Goal: Task Accomplishment & Management: Use online tool/utility

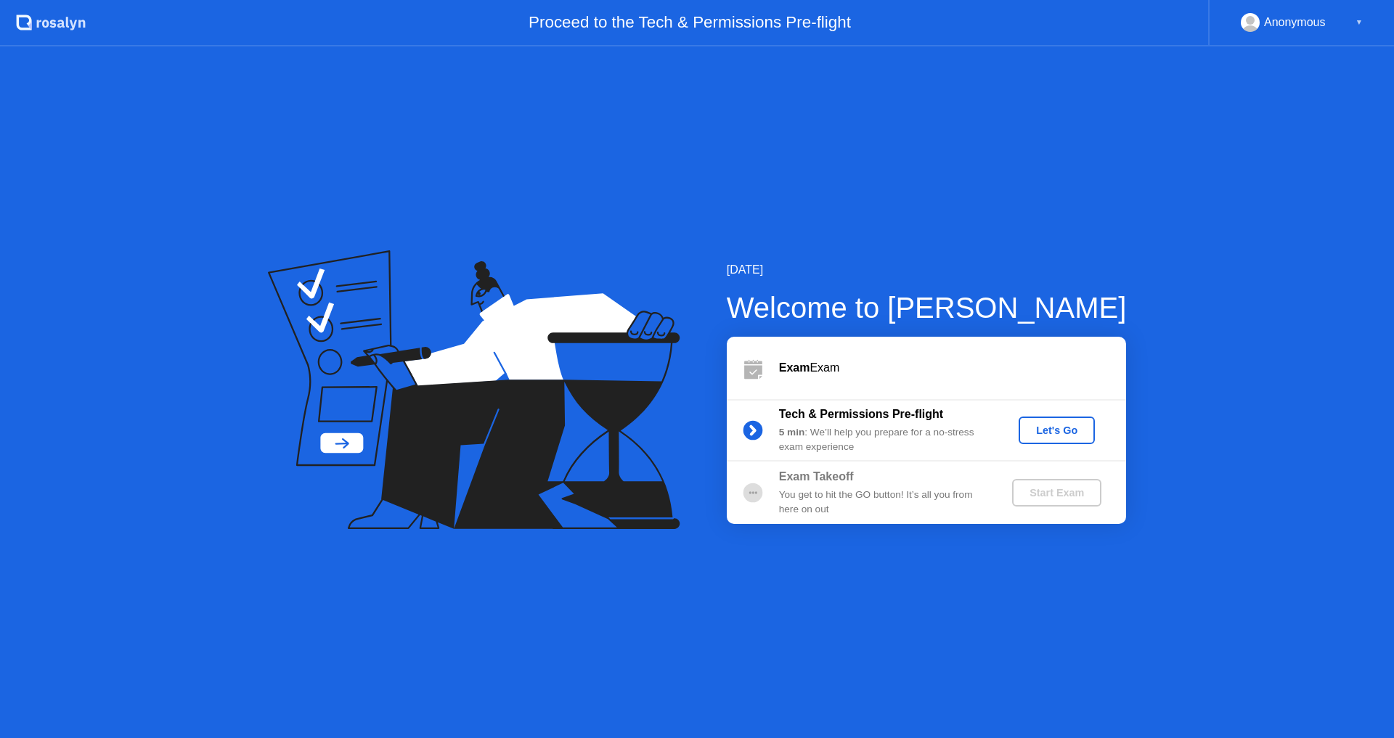
click at [1060, 430] on div "Let's Go" at bounding box center [1057, 431] width 65 height 12
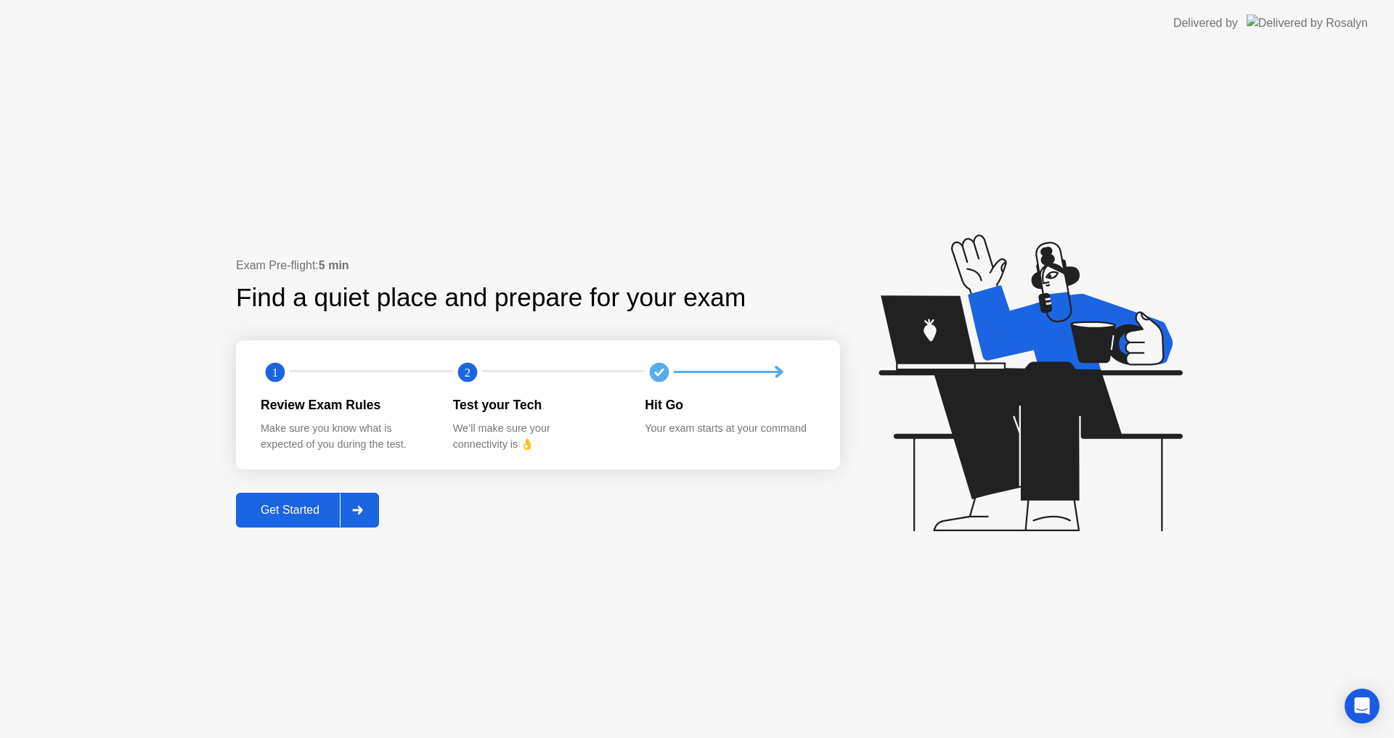
click at [320, 522] on button "Get Started" at bounding box center [307, 510] width 143 height 35
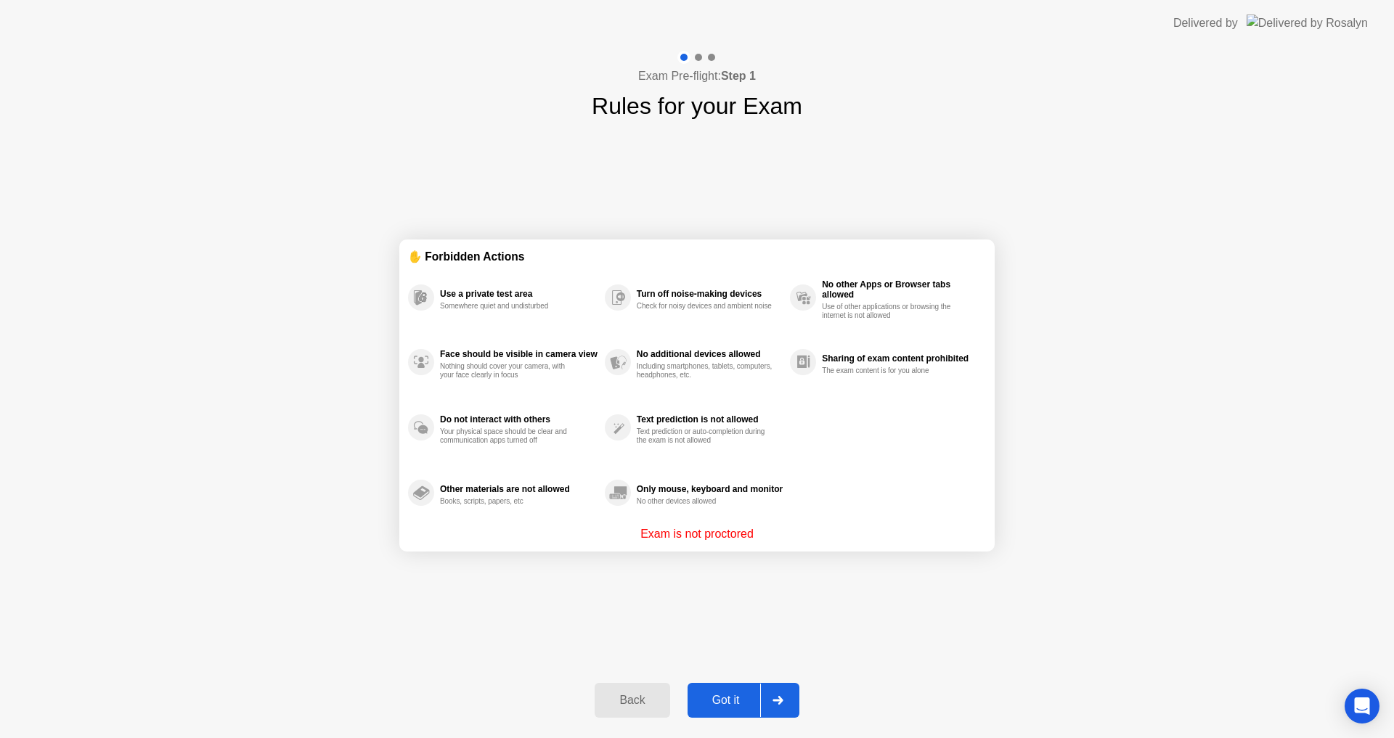
click at [757, 694] on div "Got it" at bounding box center [726, 700] width 68 height 13
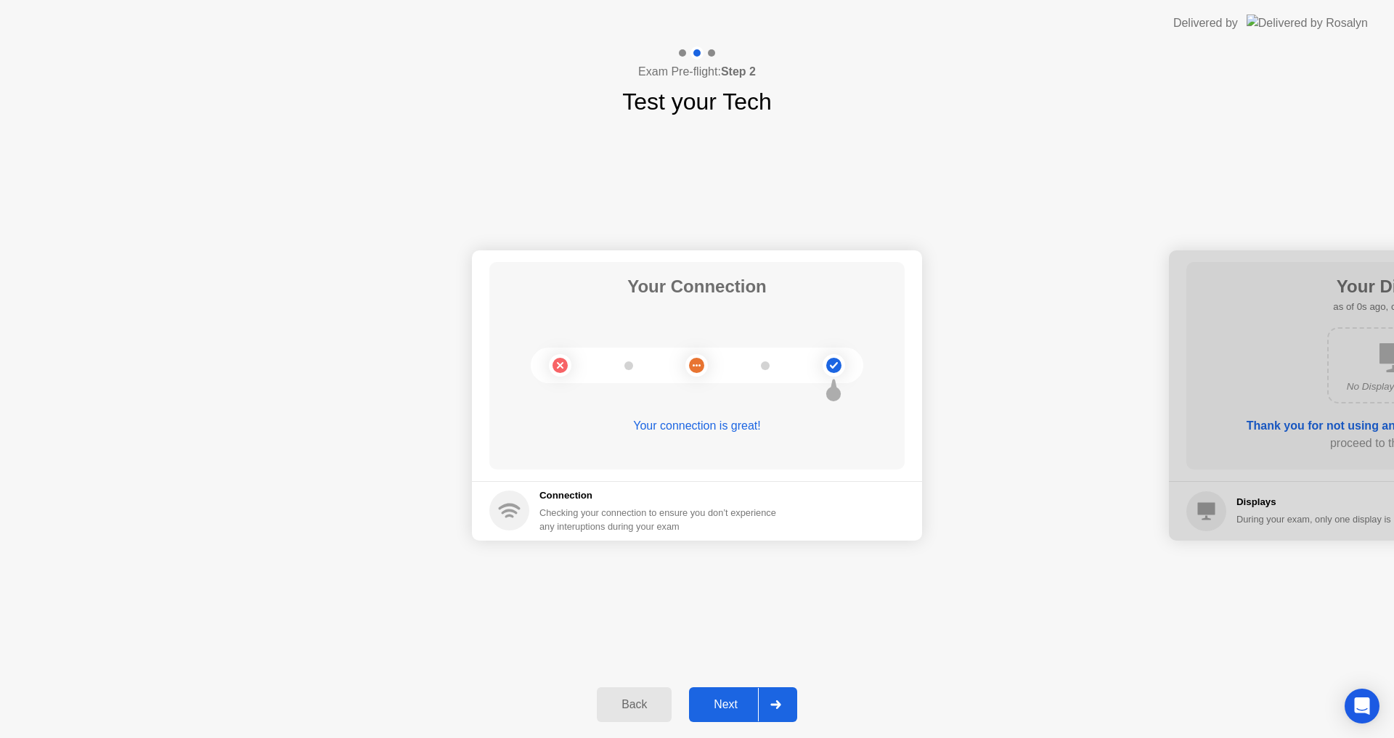
drag, startPoint x: 764, startPoint y: 704, endPoint x: 811, endPoint y: 593, distance: 121.4
click at [811, 593] on div "Exam Pre-flight: Step 2 Test your Tech Your Connection Your connection is great…" at bounding box center [697, 392] width 1394 height 692
click at [743, 699] on div "Next" at bounding box center [725, 705] width 65 height 13
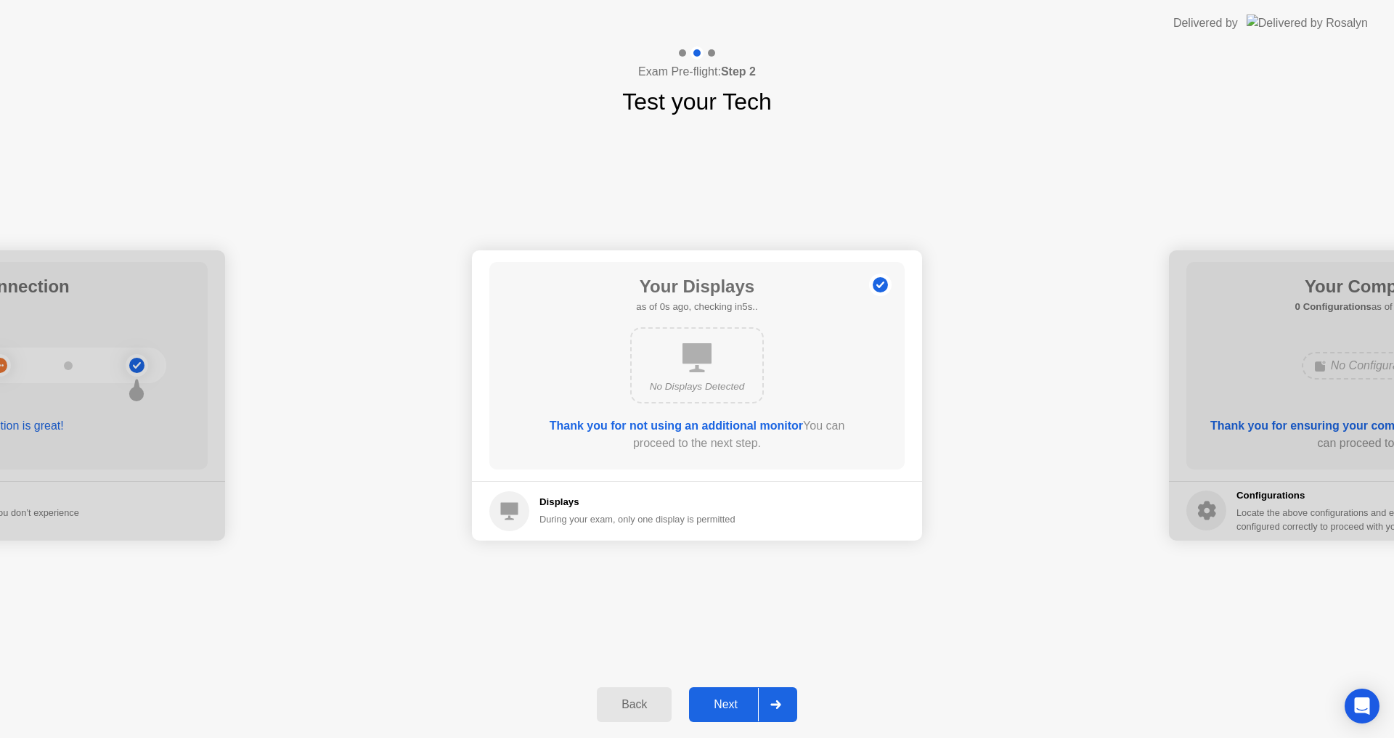
click at [749, 691] on button "Next" at bounding box center [743, 705] width 108 height 35
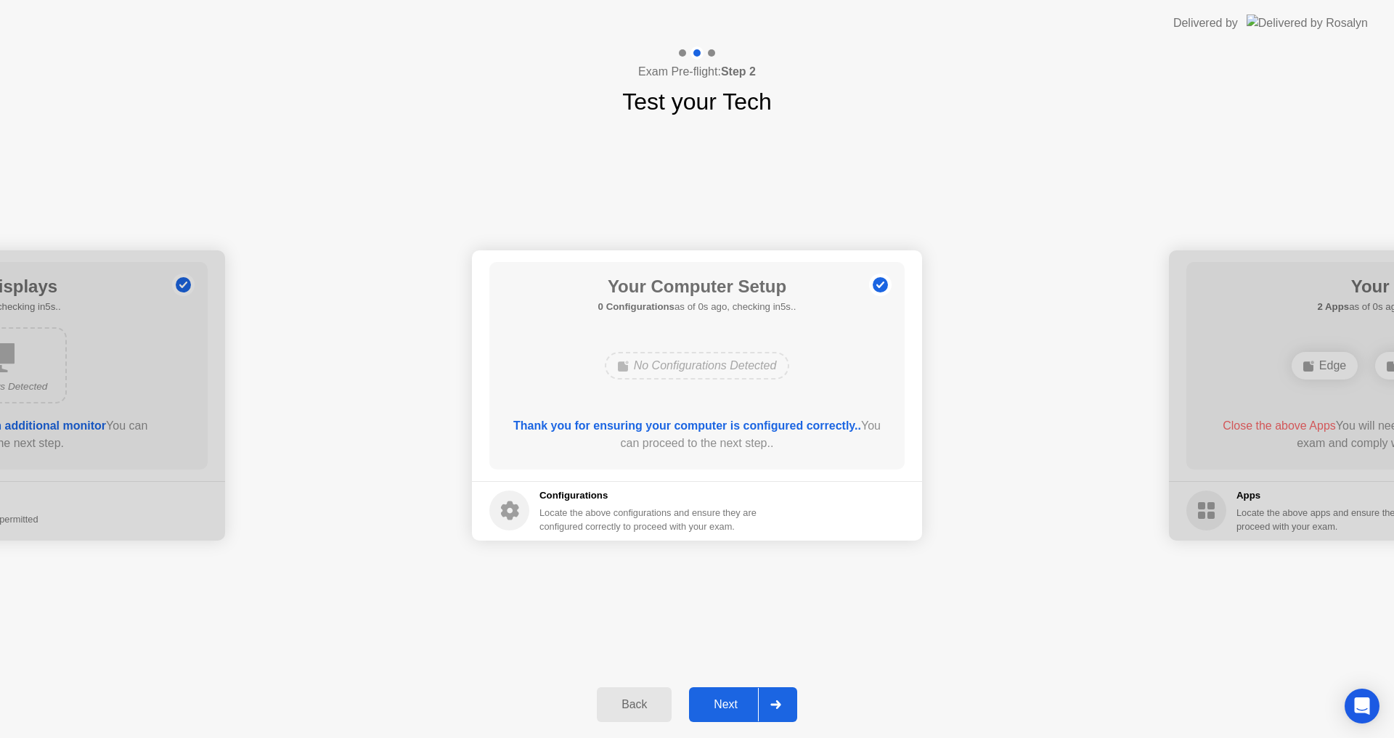
click at [749, 691] on button "Next" at bounding box center [743, 705] width 108 height 35
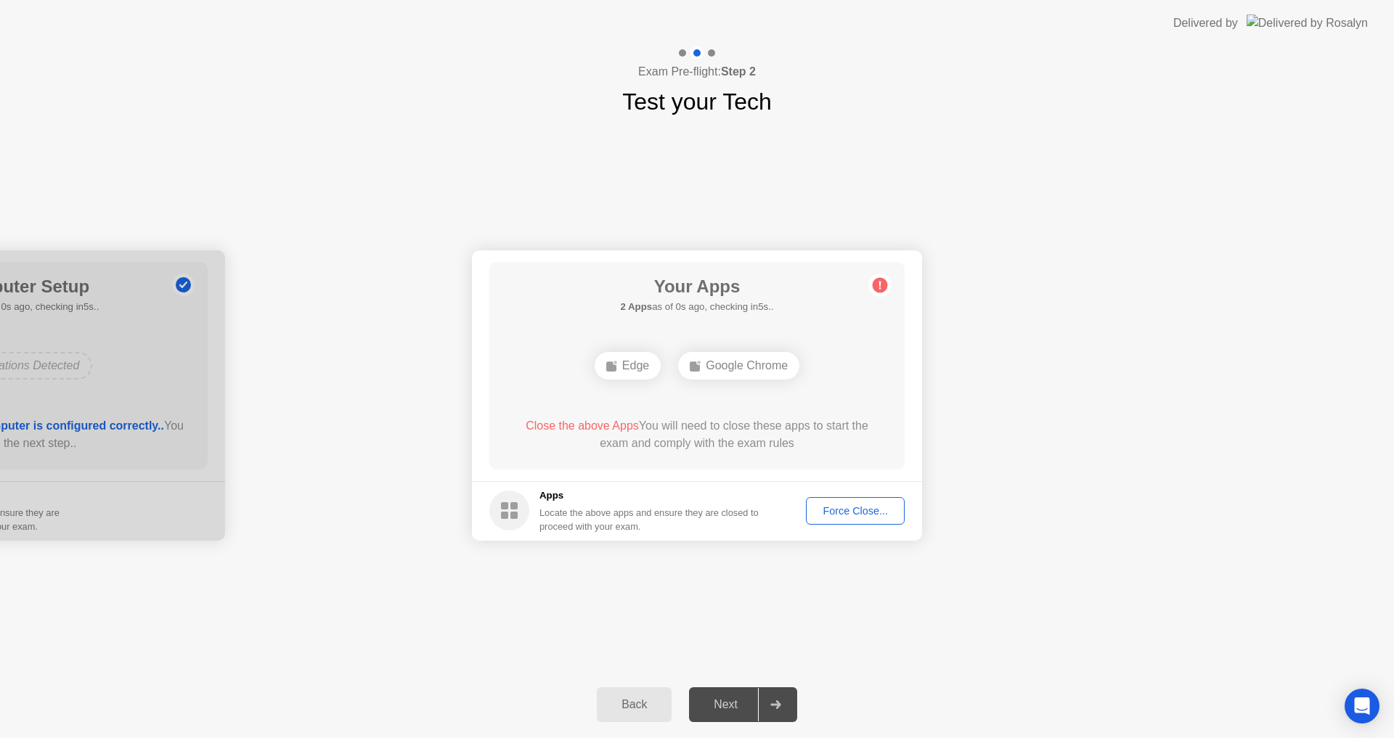
click at [845, 508] on div "Force Close..." at bounding box center [855, 511] width 89 height 12
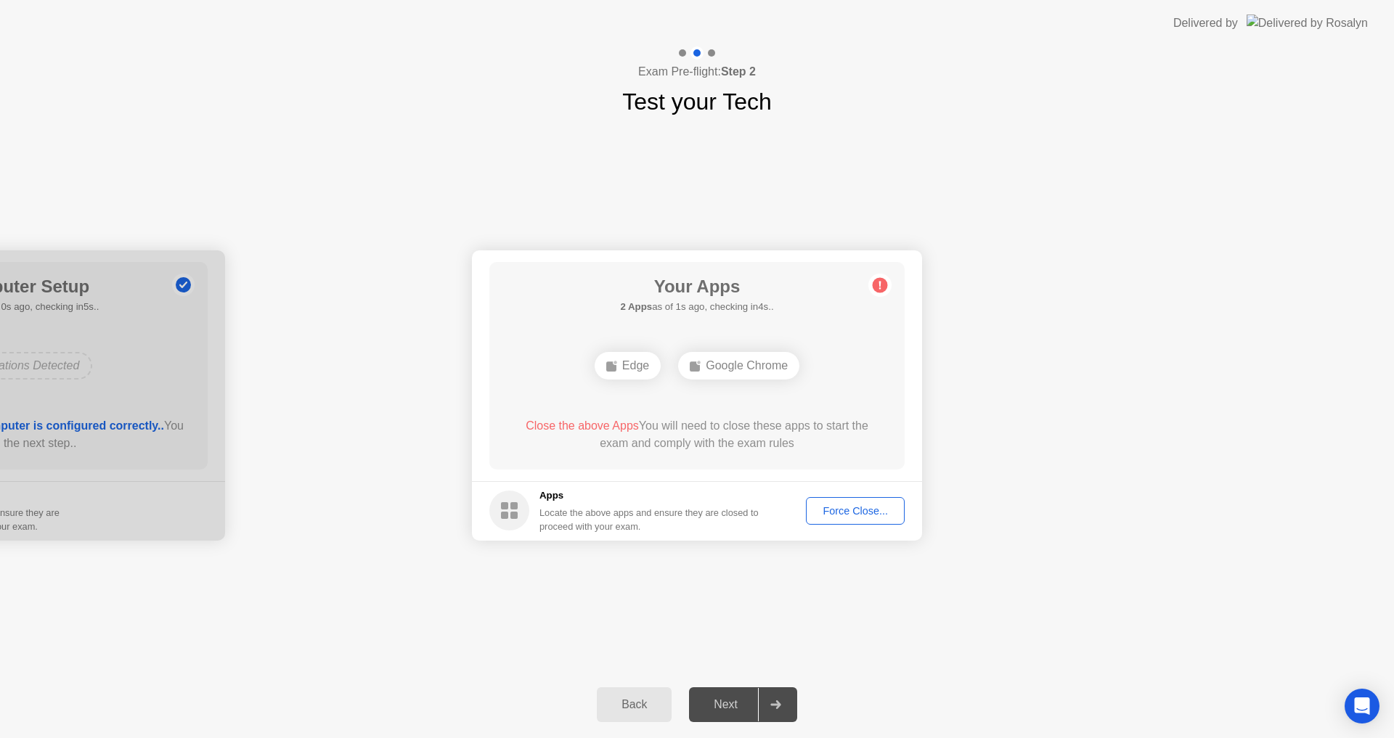
click at [818, 501] on button "Force Close..." at bounding box center [855, 511] width 99 height 28
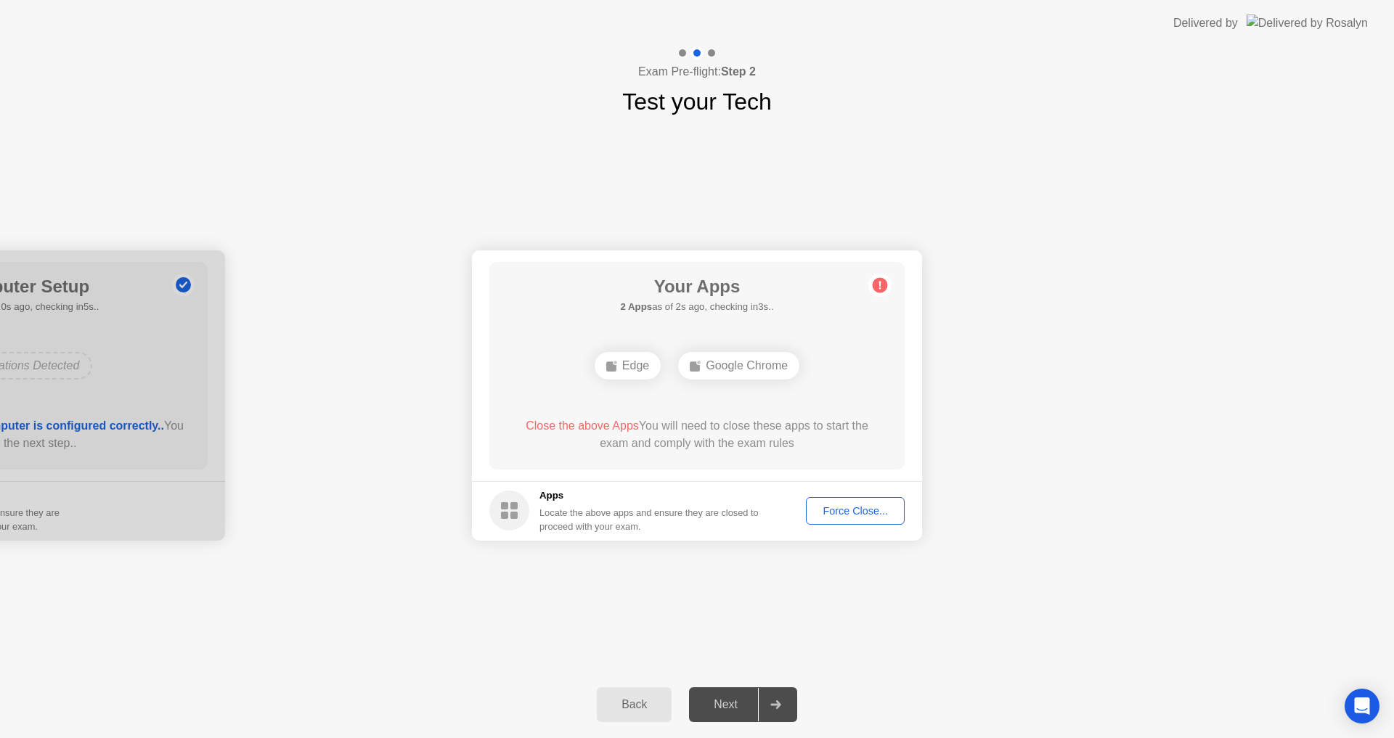
click at [818, 501] on button "Force Close..." at bounding box center [855, 511] width 99 height 28
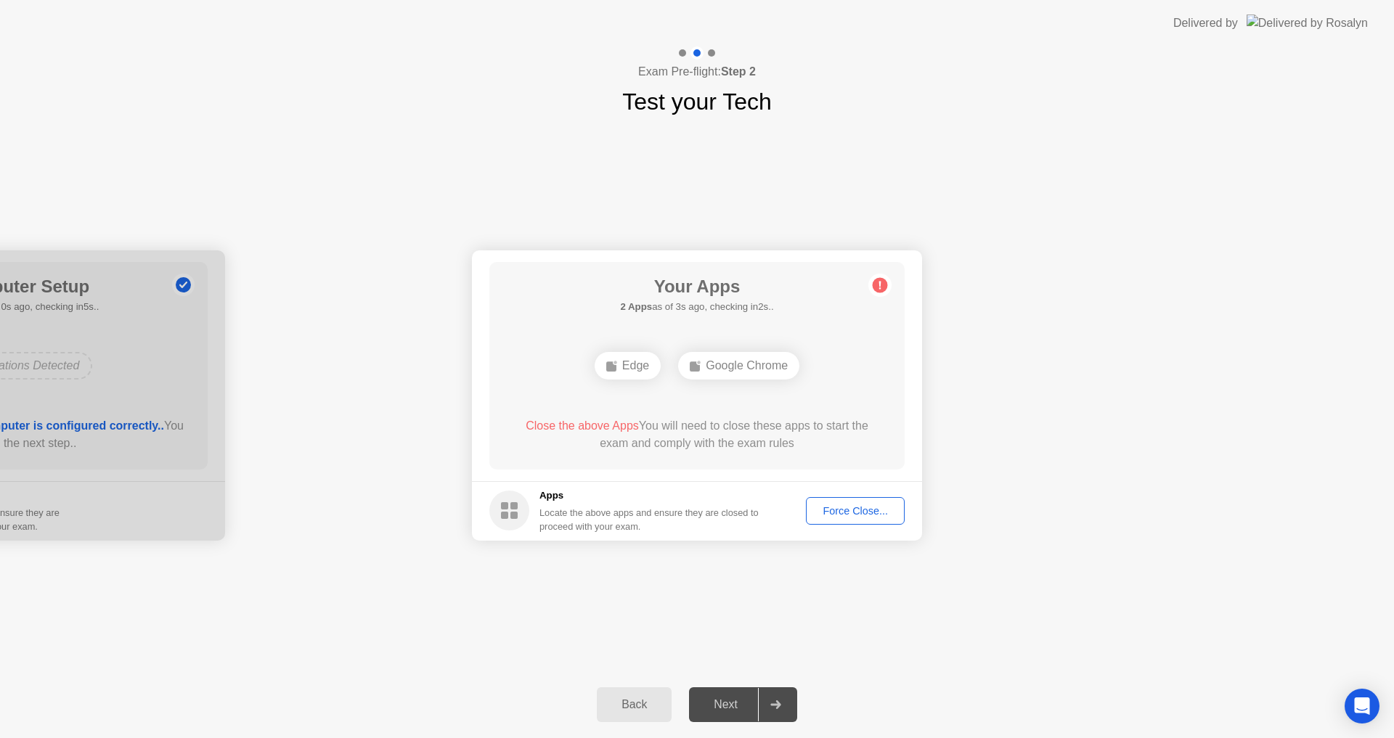
click at [841, 524] on button "Force Close..." at bounding box center [855, 511] width 99 height 28
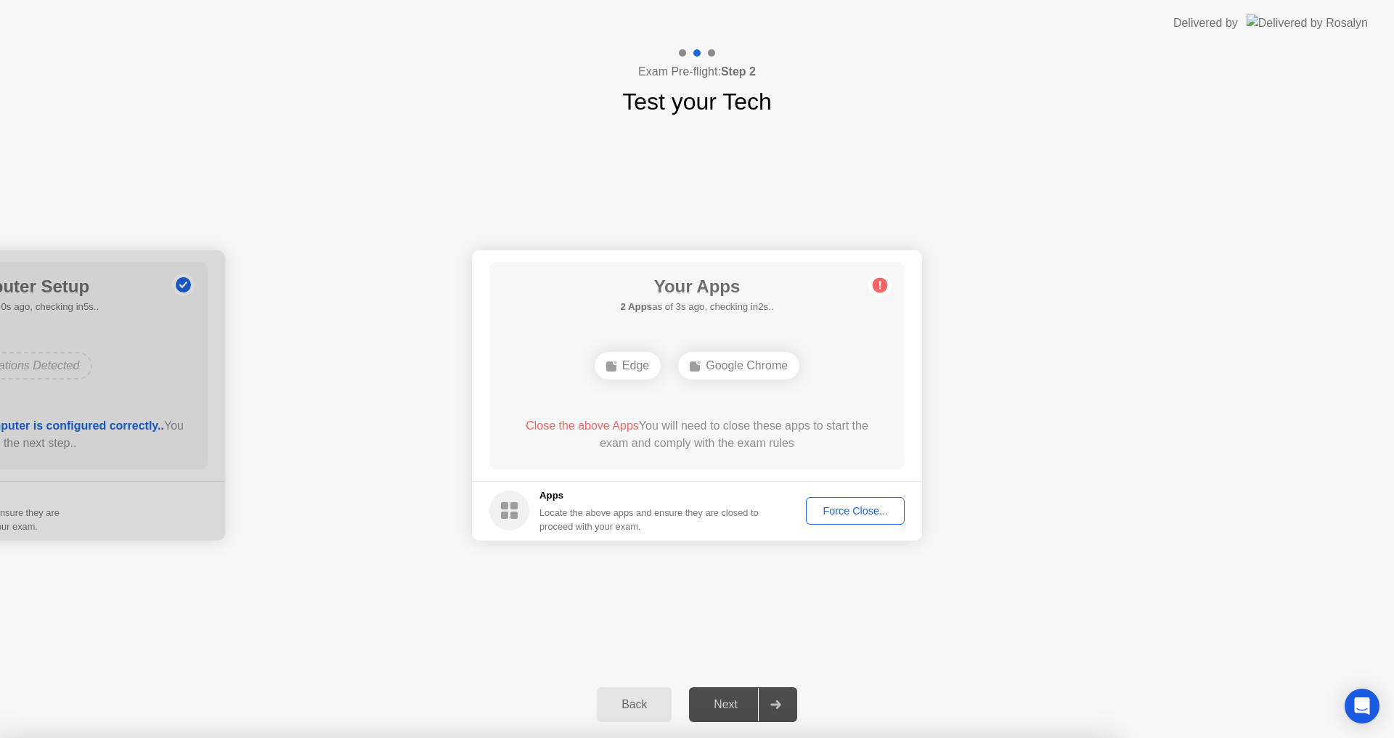
click at [750, 738] on div at bounding box center [697, 738] width 1394 height 0
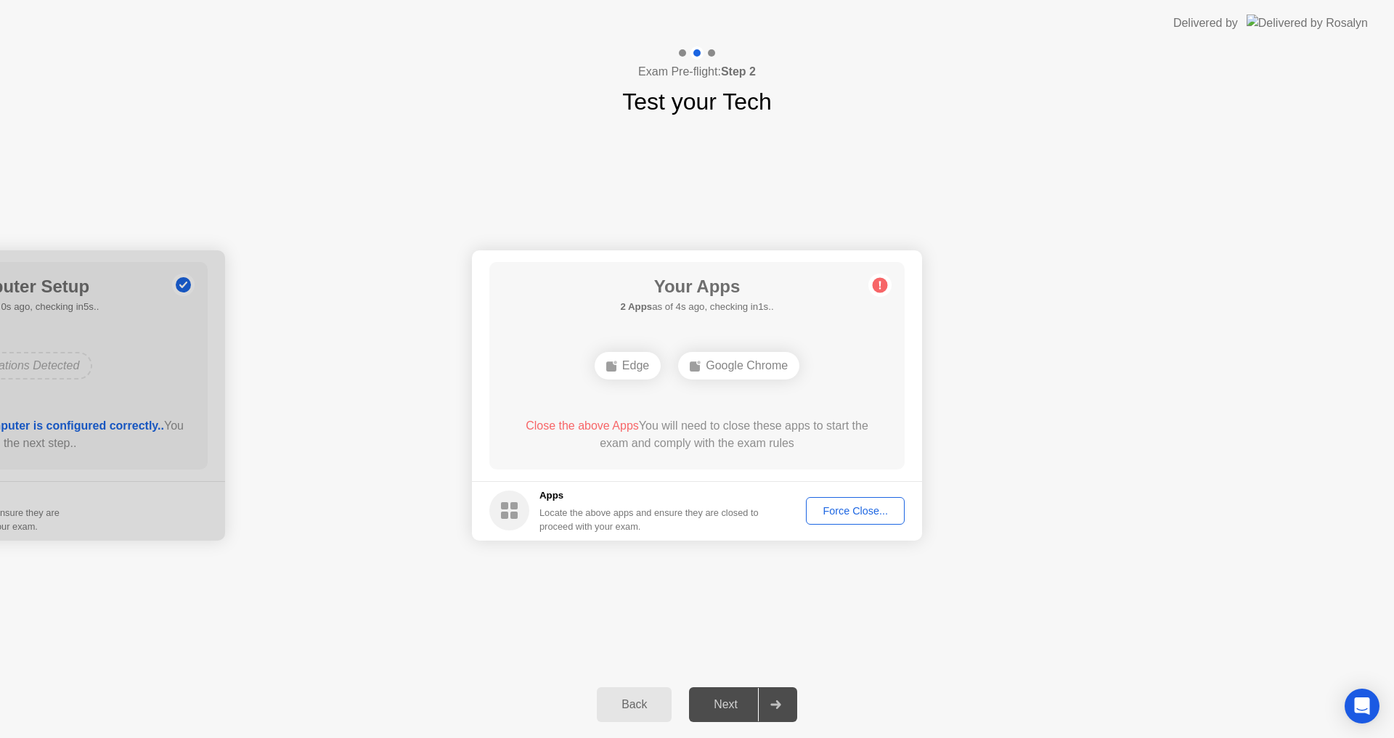
click at [837, 510] on div "Force Close..." at bounding box center [855, 511] width 89 height 12
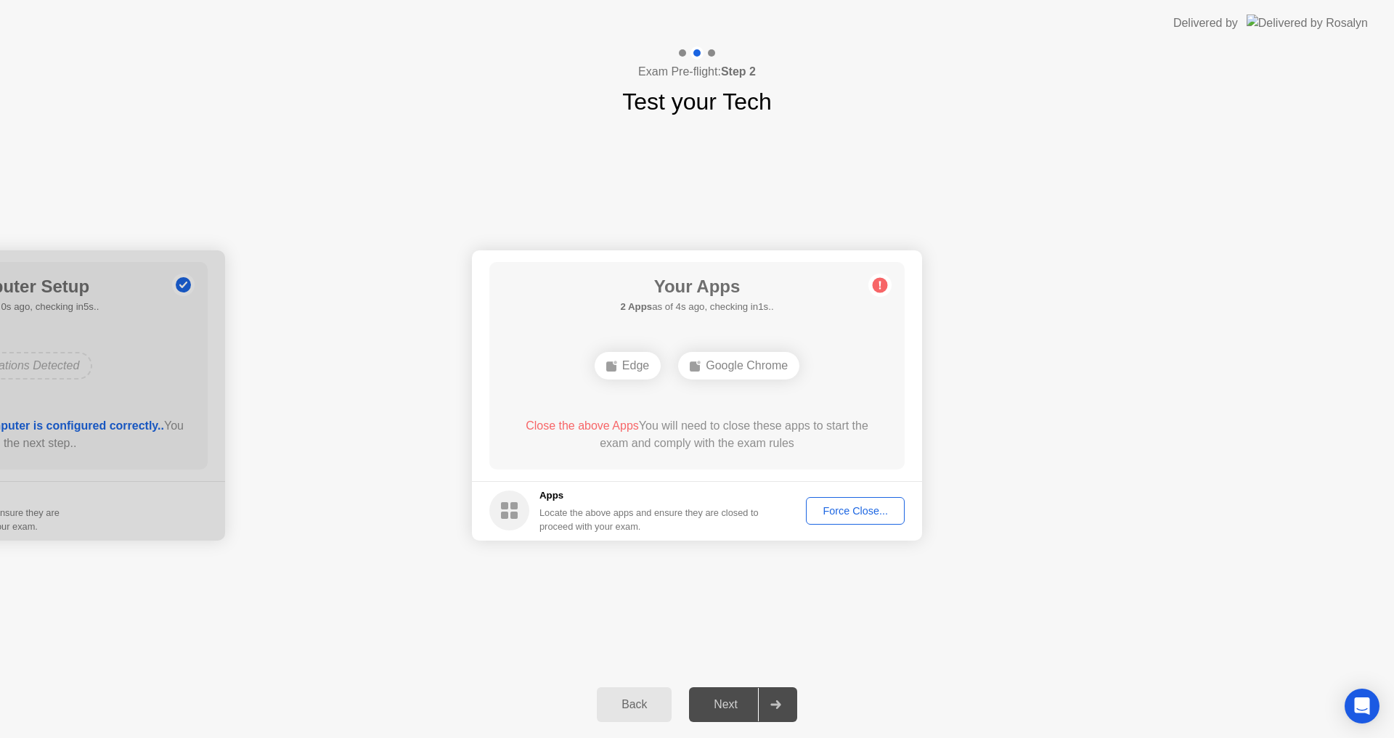
click at [831, 496] on footer "Apps Locate the above apps and ensure they are closed to proceed with your exam…" at bounding box center [697, 511] width 450 height 60
click at [820, 505] on div "Force Close..." at bounding box center [855, 511] width 89 height 12
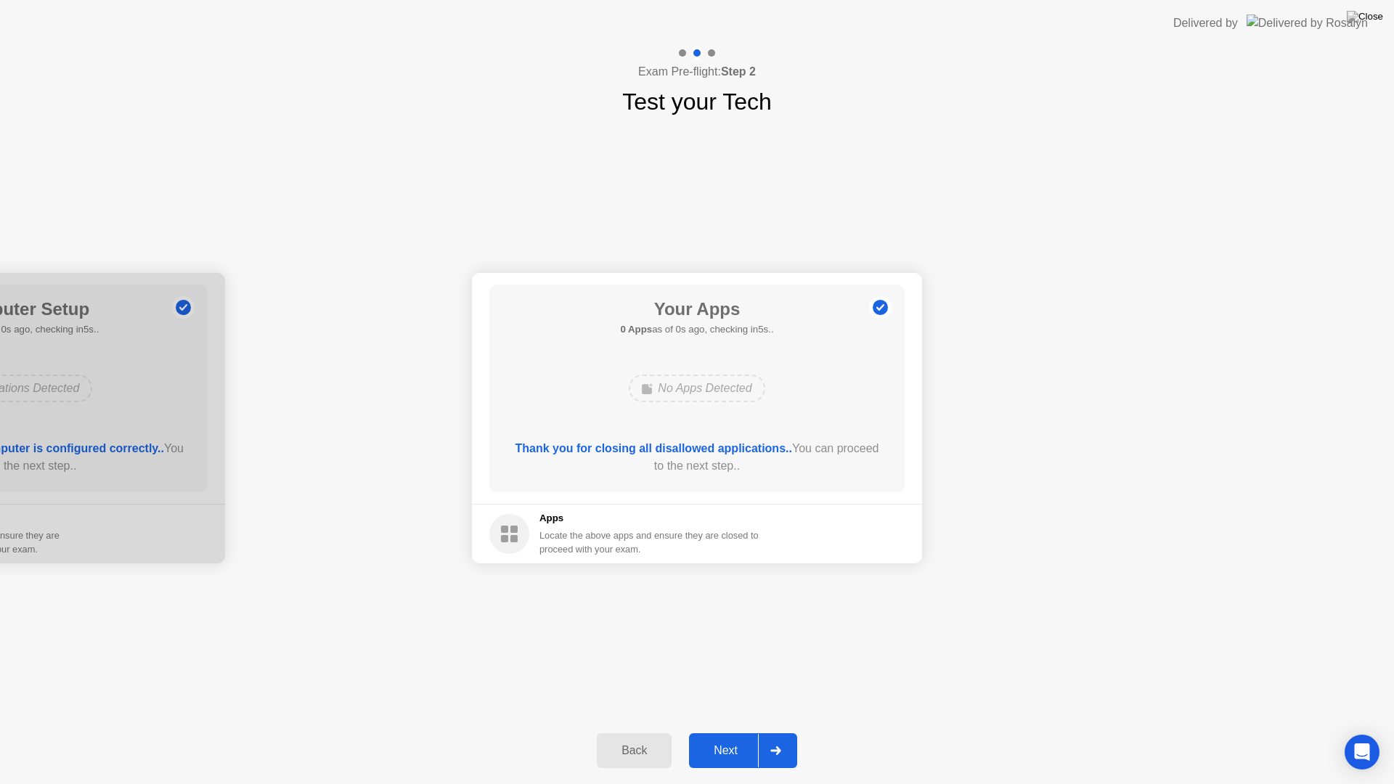
click at [755, 738] on div "Next" at bounding box center [725, 750] width 65 height 13
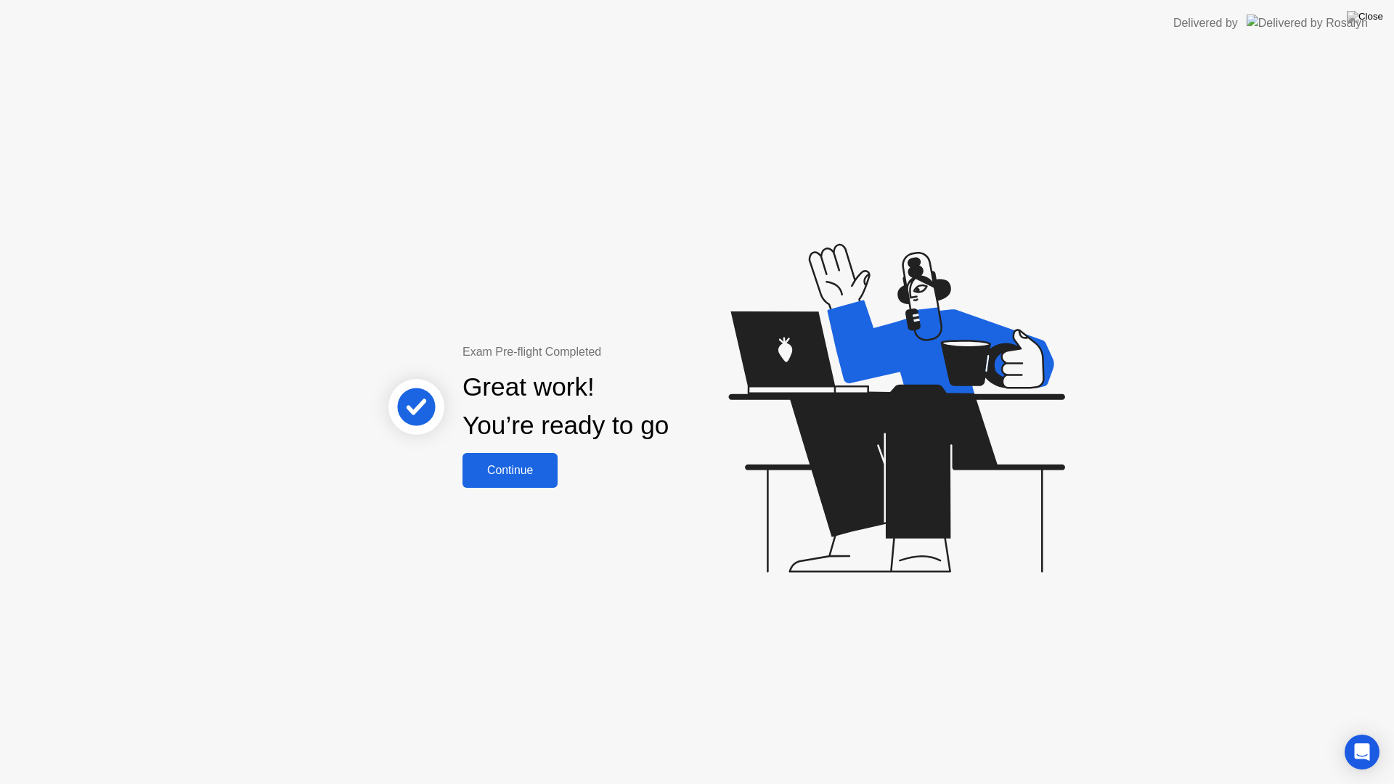
click at [513, 465] on div "Continue" at bounding box center [510, 470] width 86 height 13
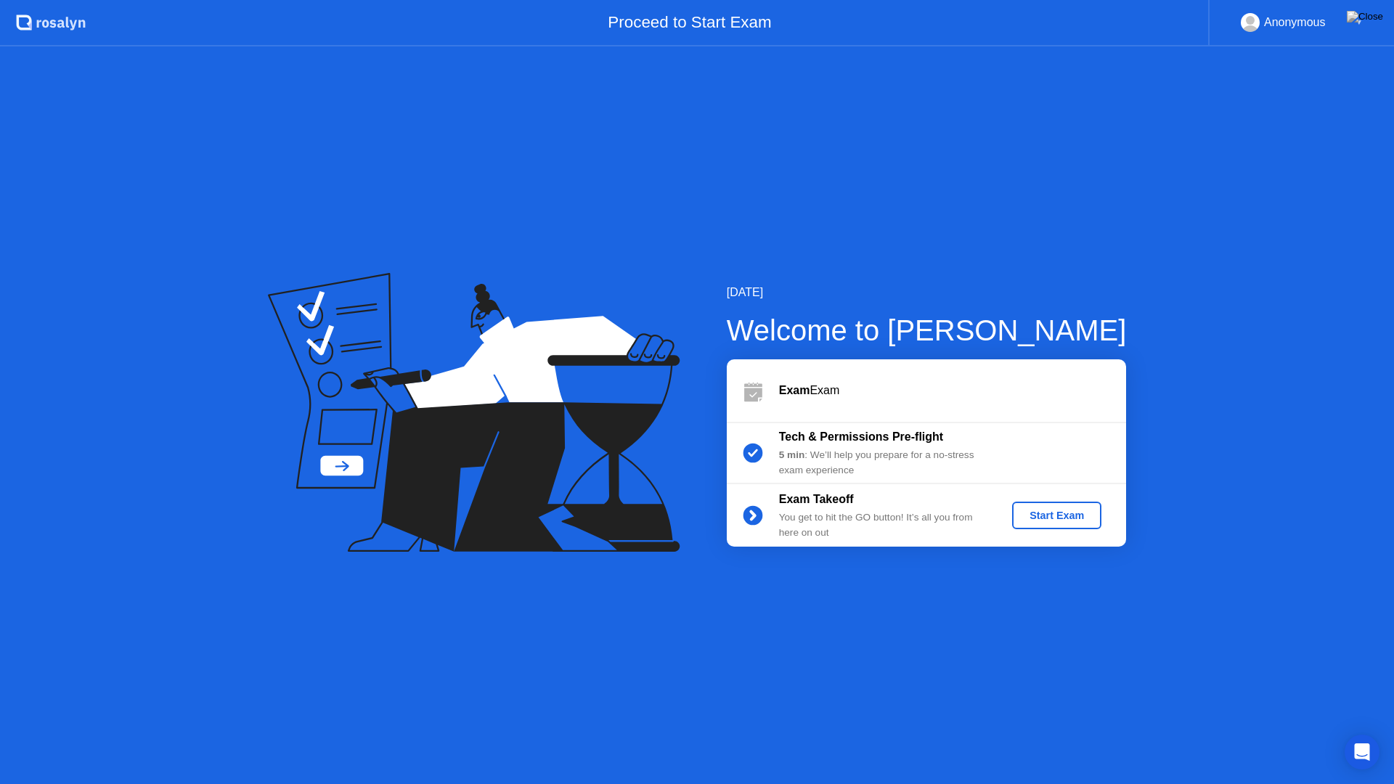
click at [1036, 513] on div "Start Exam" at bounding box center [1057, 516] width 78 height 12
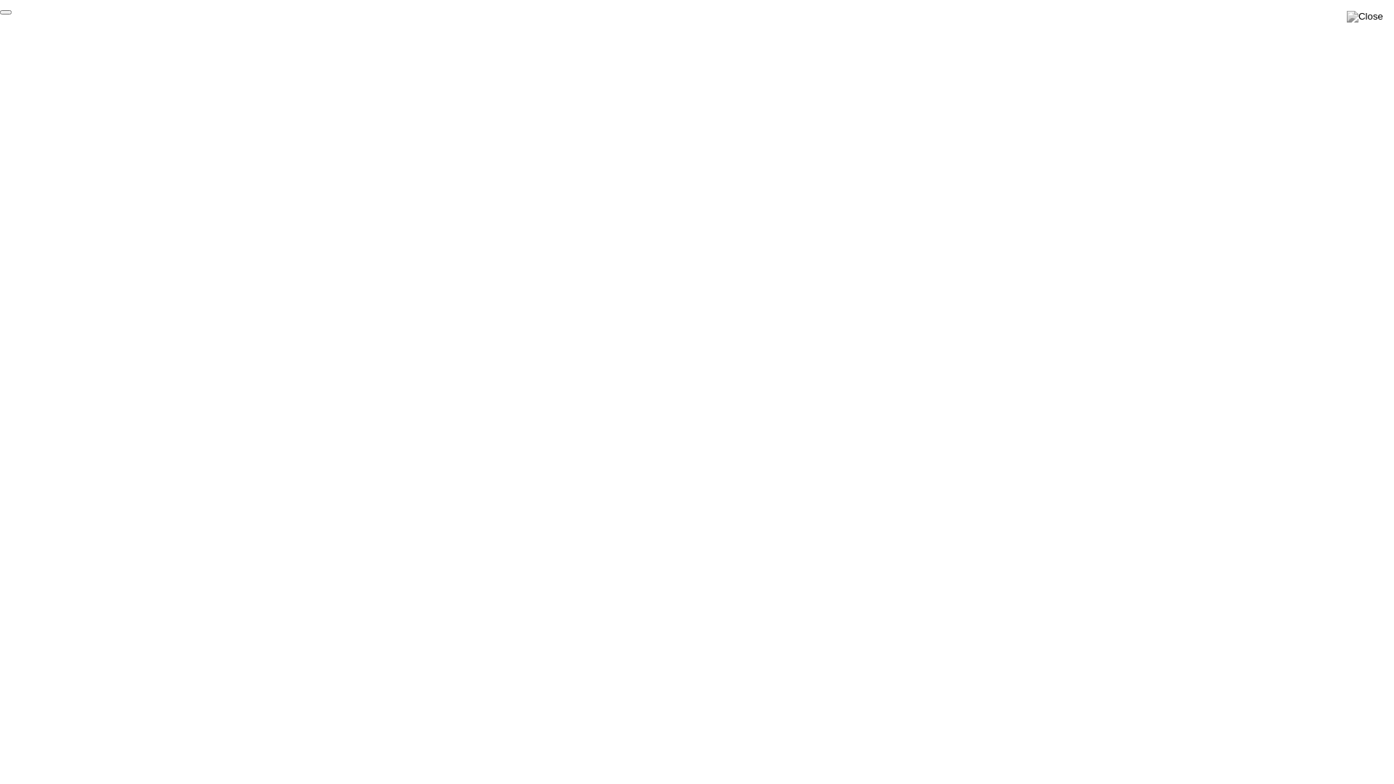
click div "End Proctoring Session"
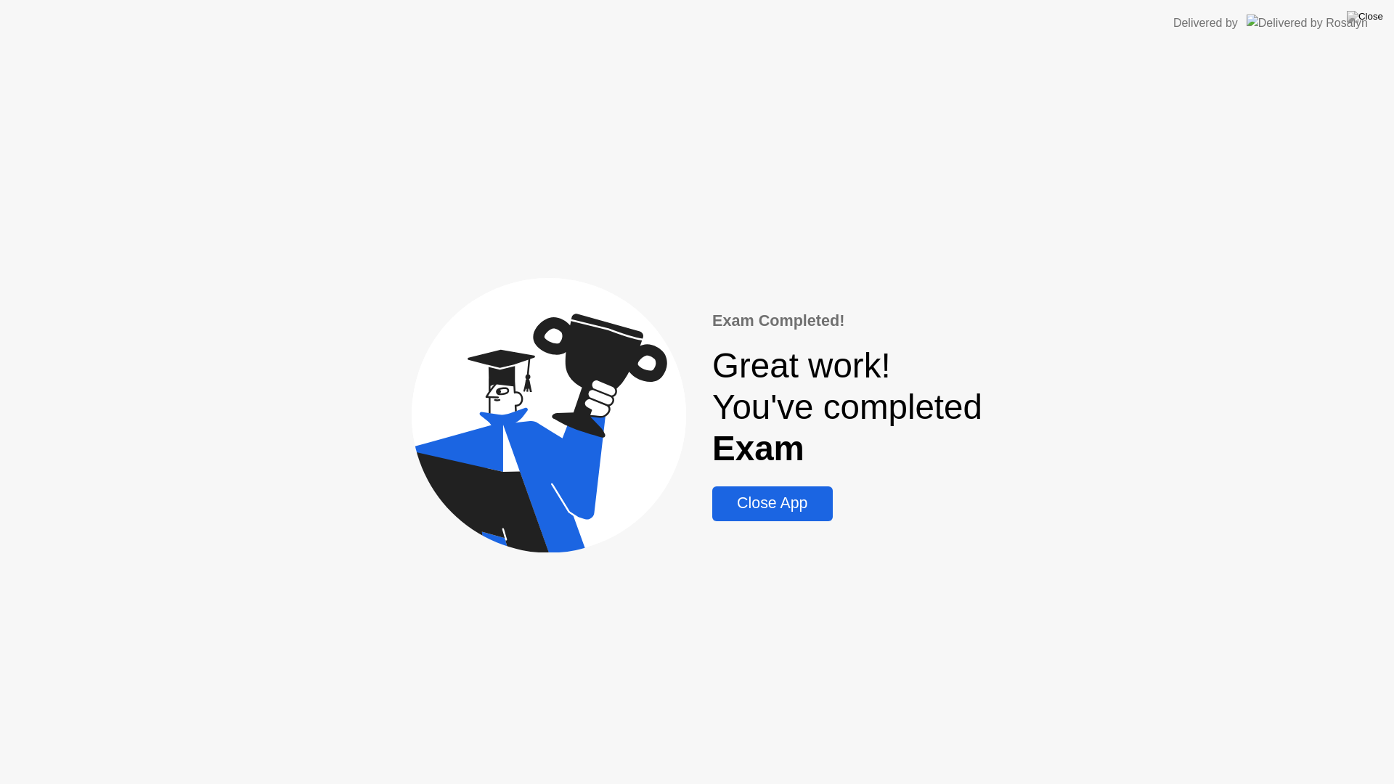
click at [761, 511] on div "Close App" at bounding box center [772, 504] width 111 height 18
